Goal: Task Accomplishment & Management: Complete application form

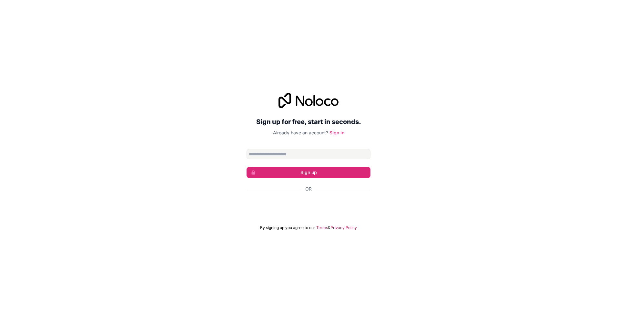
click at [284, 155] on input "Email address" at bounding box center [308, 154] width 124 height 10
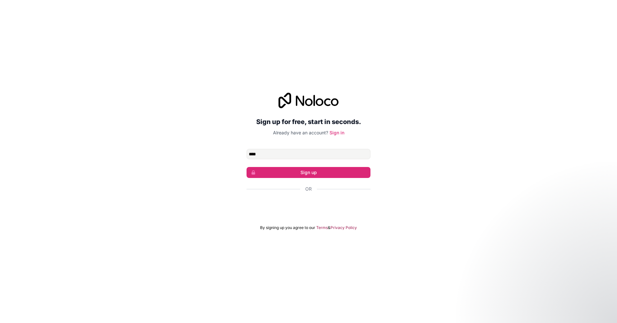
type input "**********"
click at [287, 175] on button "Sign up" at bounding box center [308, 172] width 124 height 11
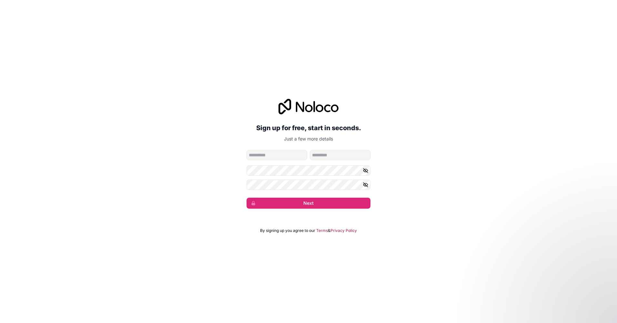
click at [260, 157] on input "given-name" at bounding box center [276, 155] width 61 height 10
type input "*****"
type input "****"
click at [308, 201] on button "Next" at bounding box center [308, 202] width 124 height 11
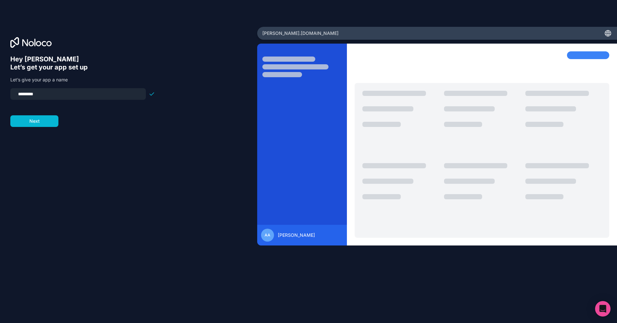
paste input "**********"
type input "**********"
click at [47, 121] on button "Next" at bounding box center [34, 121] width 48 height 12
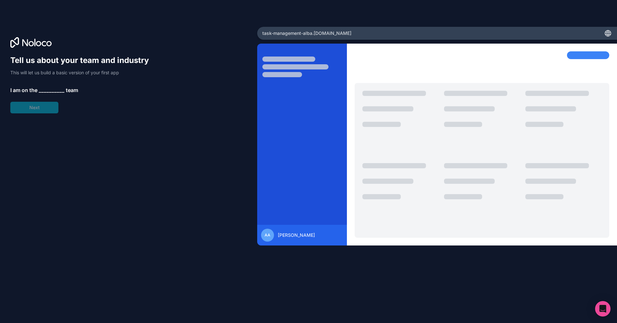
click at [49, 87] on span "__________" at bounding box center [52, 90] width 26 height 8
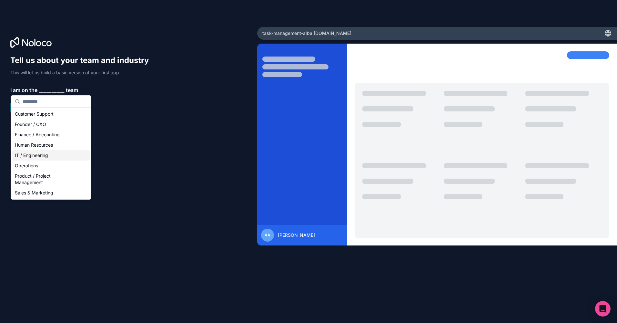
click at [44, 154] on div "IT / Engineering" at bounding box center [50, 155] width 77 height 10
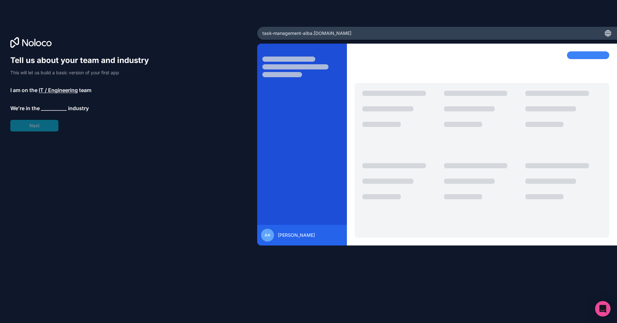
click at [52, 106] on span "__________" at bounding box center [54, 108] width 26 height 8
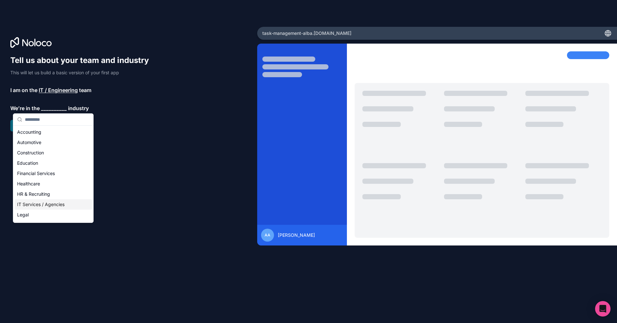
click at [45, 204] on div "IT Services / Agencies" at bounding box center [53, 204] width 77 height 10
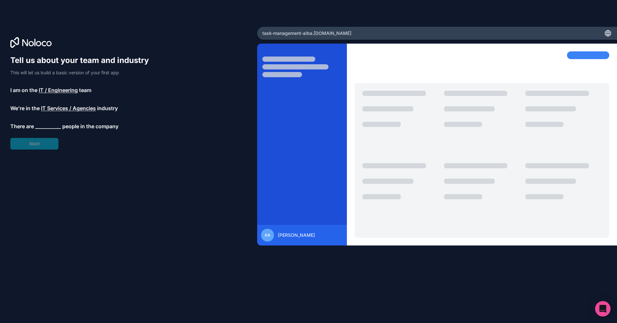
click at [45, 124] on span "__________" at bounding box center [48, 126] width 26 height 8
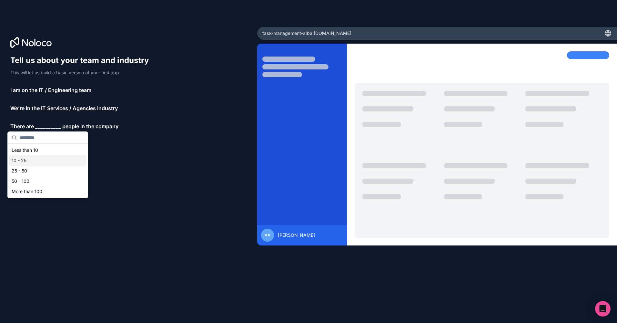
click at [30, 159] on div "10 - 25" at bounding box center [47, 160] width 77 height 10
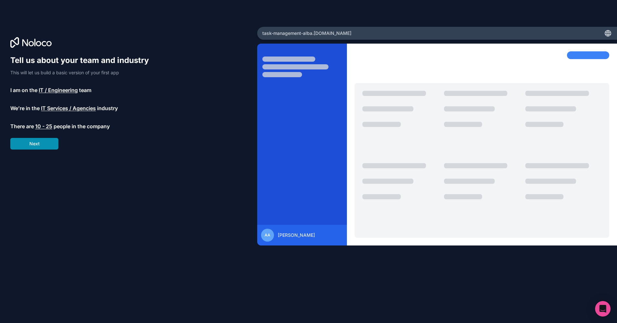
click at [32, 146] on button "Next" at bounding box center [34, 144] width 48 height 12
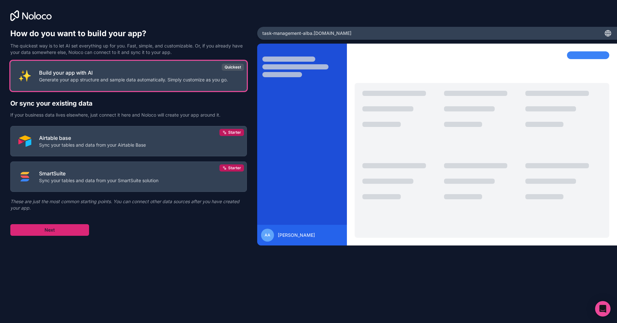
click at [68, 228] on button "Next" at bounding box center [49, 230] width 79 height 12
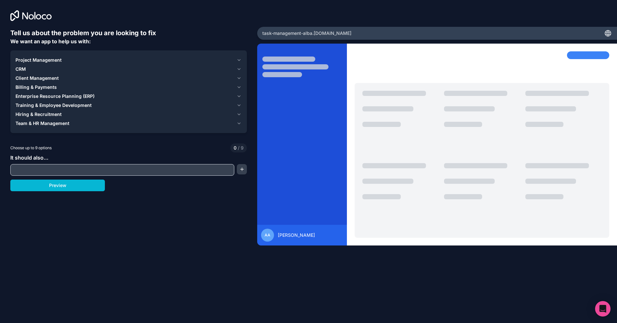
click at [42, 58] on span "Project Management" at bounding box center [38, 60] width 46 height 6
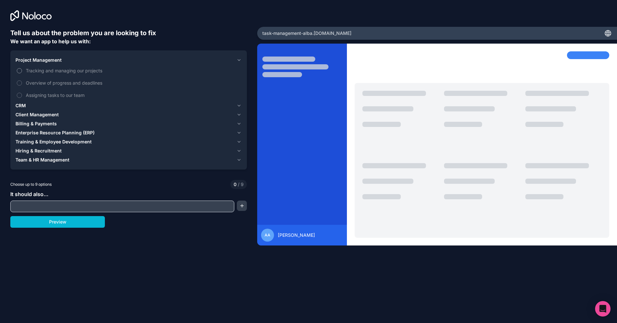
click at [20, 68] on button "Tracking and managing our projects" at bounding box center [19, 70] width 5 height 5
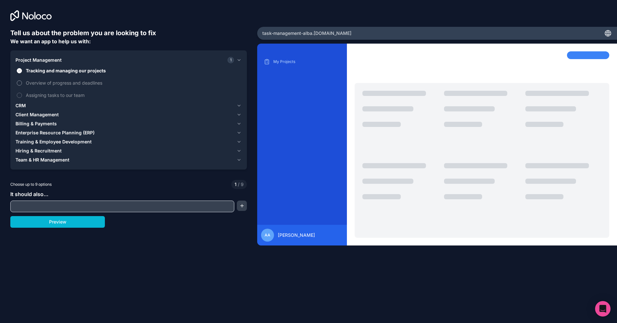
click at [18, 84] on button "Overview of progress and deadlines" at bounding box center [19, 82] width 5 height 5
click at [19, 94] on button "Assigning tasks to our team" at bounding box center [19, 95] width 5 height 5
click at [57, 204] on input "text" at bounding box center [122, 206] width 221 height 9
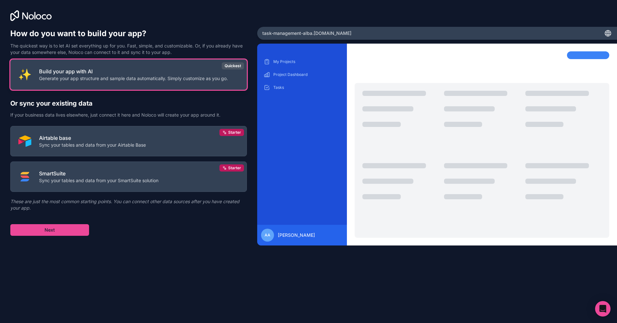
drag, startPoint x: 97, startPoint y: 72, endPoint x: 52, endPoint y: 72, distance: 45.2
click at [52, 72] on p "Build your app with AI" at bounding box center [133, 71] width 189 height 8
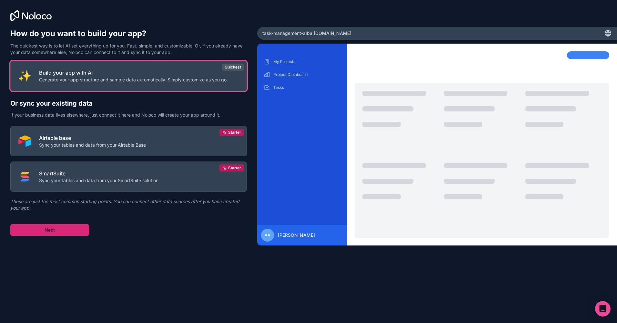
click at [56, 229] on button "Next" at bounding box center [49, 230] width 79 height 12
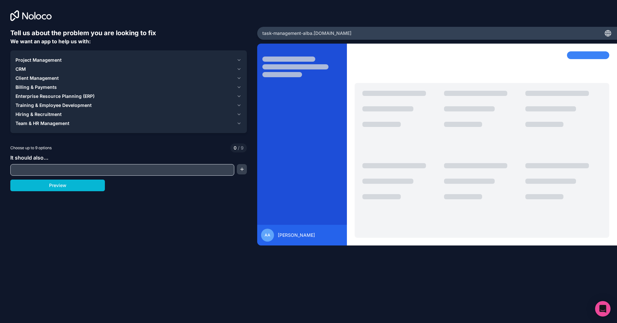
click at [62, 57] on div "Project Management" at bounding box center [124, 60] width 218 height 6
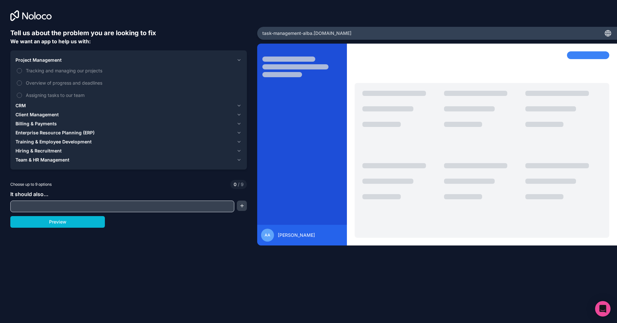
click at [25, 108] on span "CRM" at bounding box center [20, 105] width 10 height 6
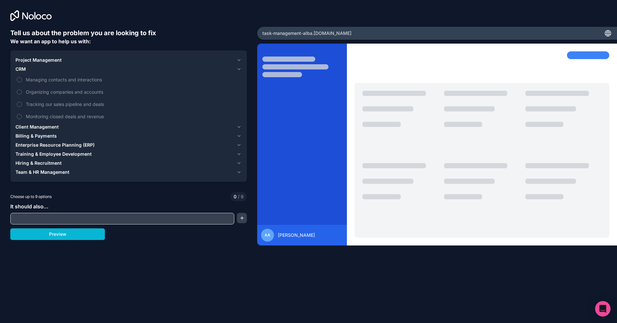
click at [40, 59] on span "Project Management" at bounding box center [38, 60] width 46 height 6
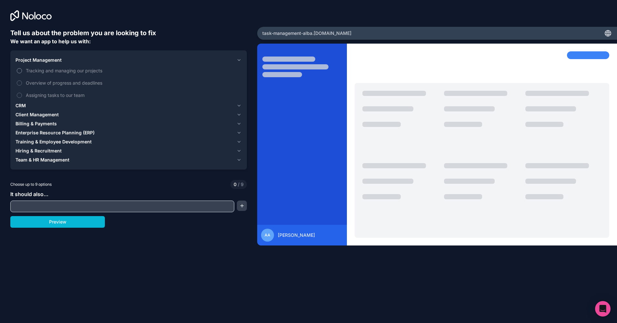
click at [22, 67] on label "Tracking and managing our projects" at bounding box center [128, 71] width 226 height 12
click at [22, 68] on button "Tracking and managing our projects" at bounding box center [19, 70] width 5 height 5
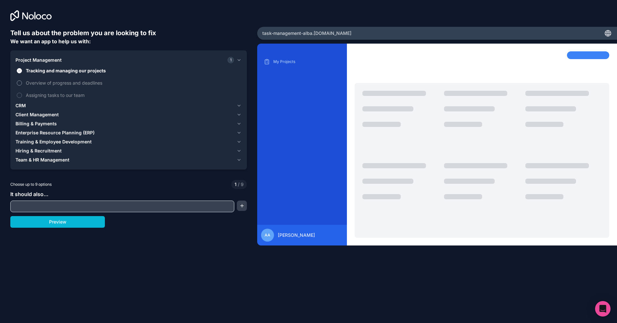
click at [21, 78] on label "Overview of progress and deadlines" at bounding box center [128, 83] width 226 height 12
click at [21, 80] on button "Overview of progress and deadlines" at bounding box center [19, 82] width 5 height 5
click at [21, 91] on label "Assigning tasks to our team" at bounding box center [128, 95] width 226 height 12
click at [21, 93] on button "Assigning tasks to our team" at bounding box center [19, 95] width 5 height 5
click at [145, 205] on input "text" at bounding box center [122, 206] width 221 height 9
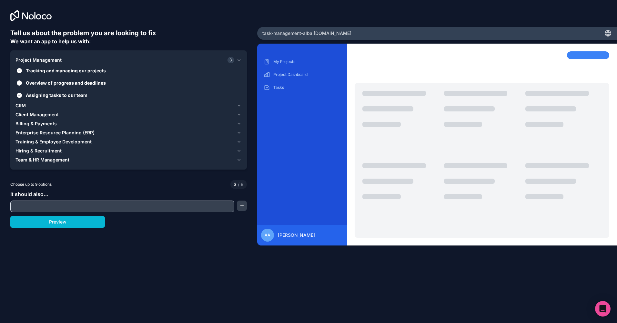
paste input "**********"
click at [145, 205] on input "**********" at bounding box center [122, 206] width 221 height 9
type input "**********"
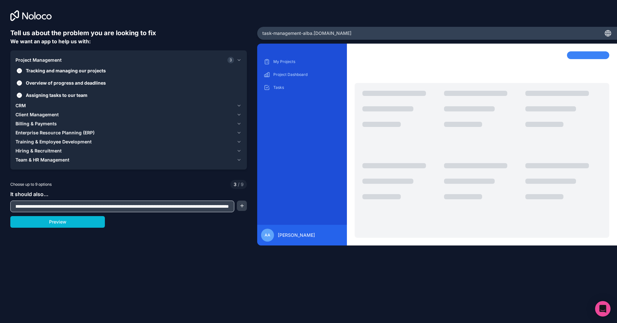
scroll to position [0, 0]
click at [78, 224] on button "Preview" at bounding box center [57, 222] width 94 height 12
